Goal: Information Seeking & Learning: Learn about a topic

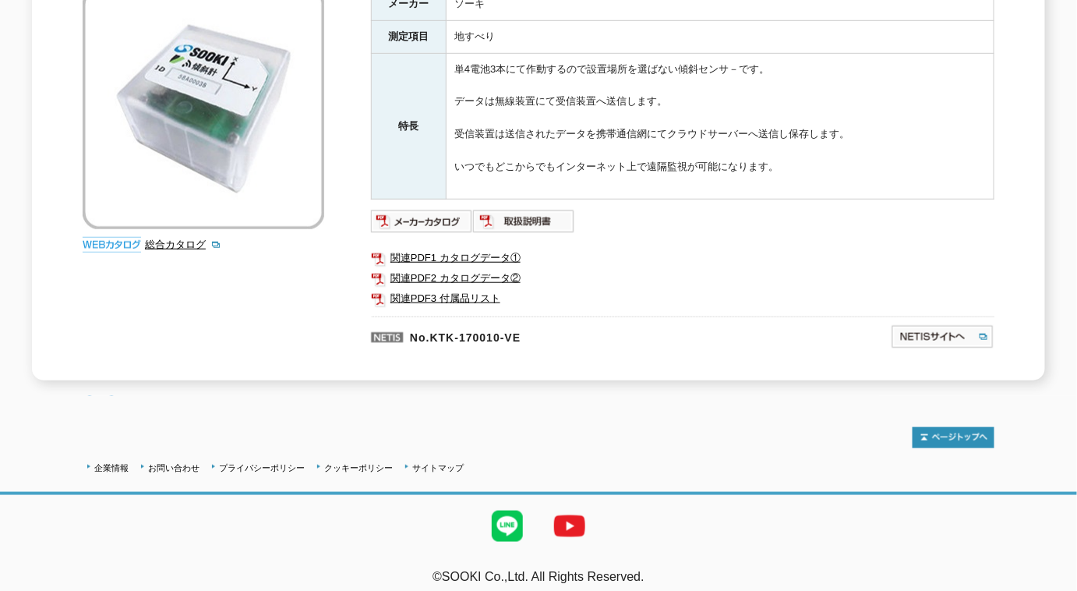
scroll to position [122, 0]
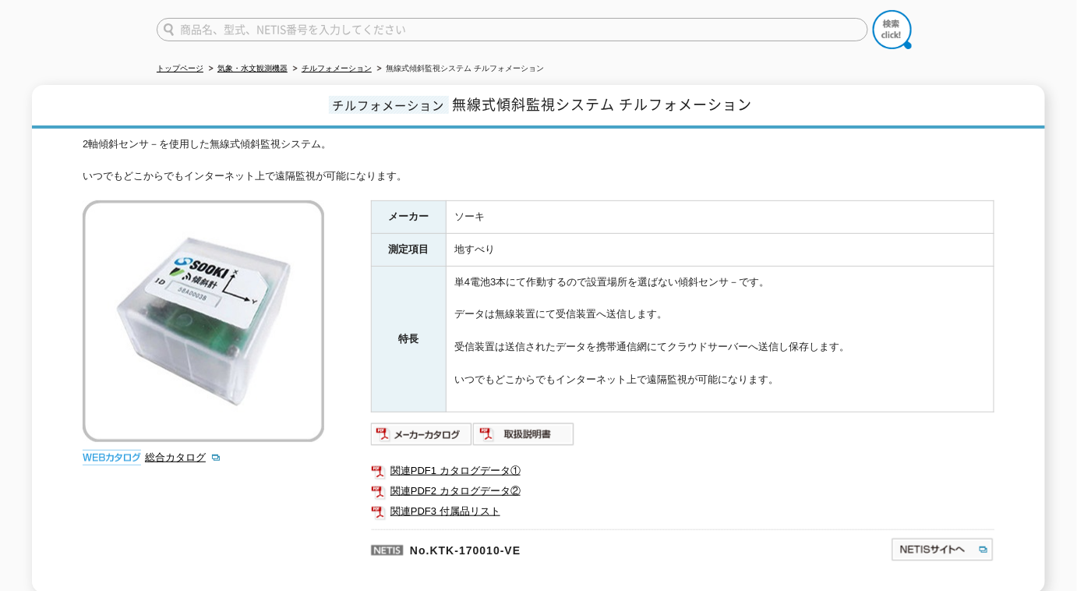
click at [362, 18] on input "text" at bounding box center [513, 29] width 712 height 23
type input "高精度"
click at [873, 10] on button at bounding box center [892, 29] width 39 height 39
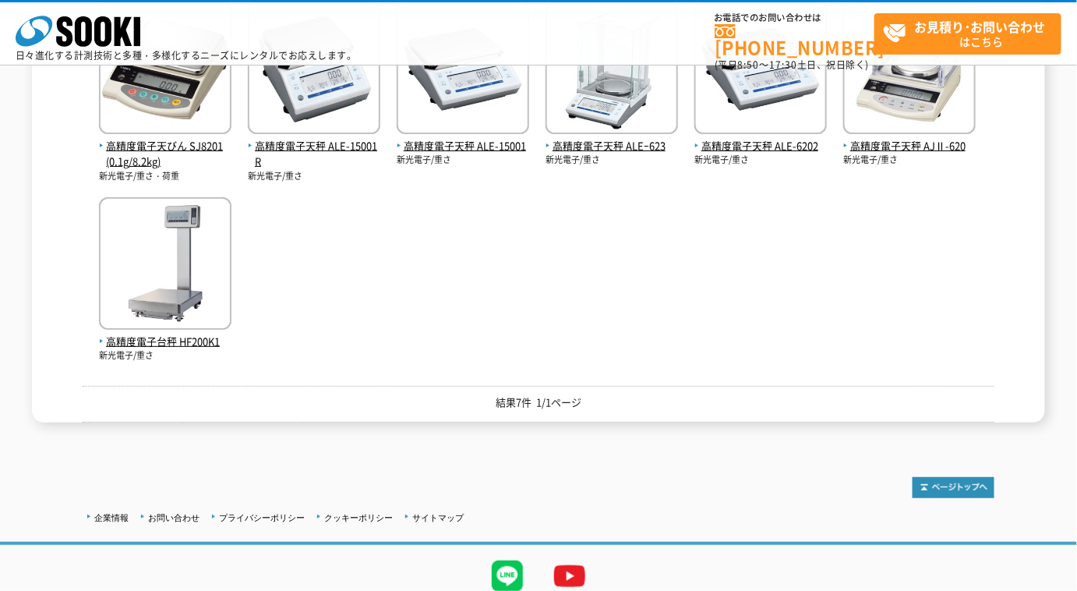
scroll to position [141, 0]
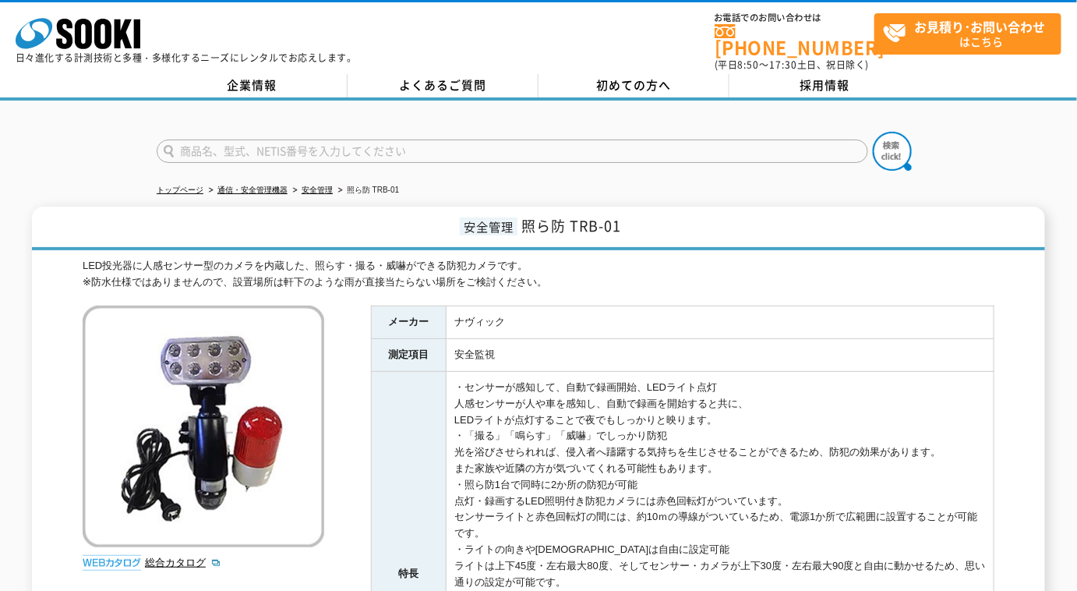
scroll to position [354, 0]
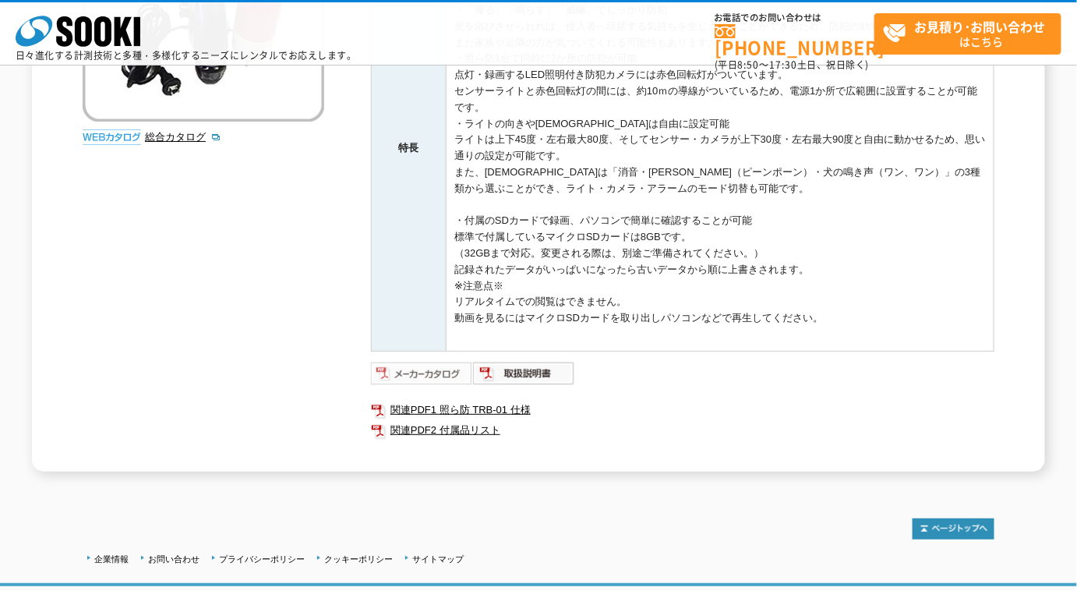
click at [432, 366] on img at bounding box center [422, 373] width 102 height 25
click at [166, 136] on link "総合カタログ" at bounding box center [183, 137] width 76 height 12
